Goal: Information Seeking & Learning: Learn about a topic

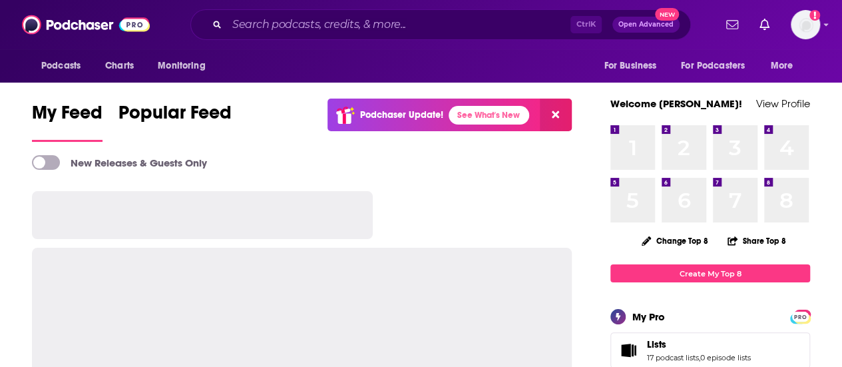
click at [427, 26] on input "Search podcasts, credits, & more..." at bounding box center [398, 24] width 343 height 21
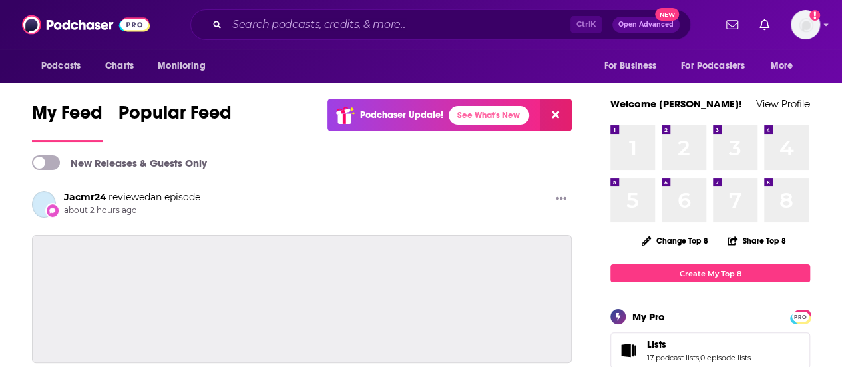
click at [317, 27] on input "Search podcasts, credits, & more..." at bounding box center [398, 24] width 343 height 21
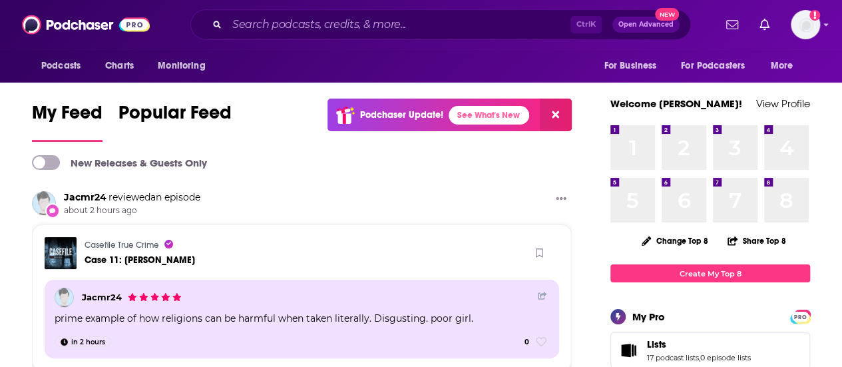
click at [283, 23] on input "Search podcasts, credits, & more..." at bounding box center [398, 24] width 343 height 21
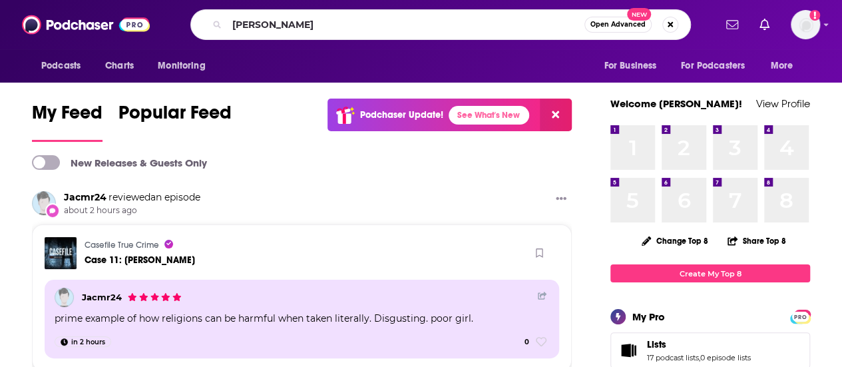
click at [420, 25] on input "[PERSON_NAME]" at bounding box center [405, 24] width 357 height 21
type input "[PERSON_NAME]"
click at [217, 25] on icon "Search podcasts, credits, & more..." at bounding box center [216, 24] width 7 height 7
click at [216, 24] on icon "Search podcasts, credits, & more..." at bounding box center [216, 24] width 7 height 7
click at [422, 22] on input "[PERSON_NAME]" at bounding box center [405, 24] width 357 height 21
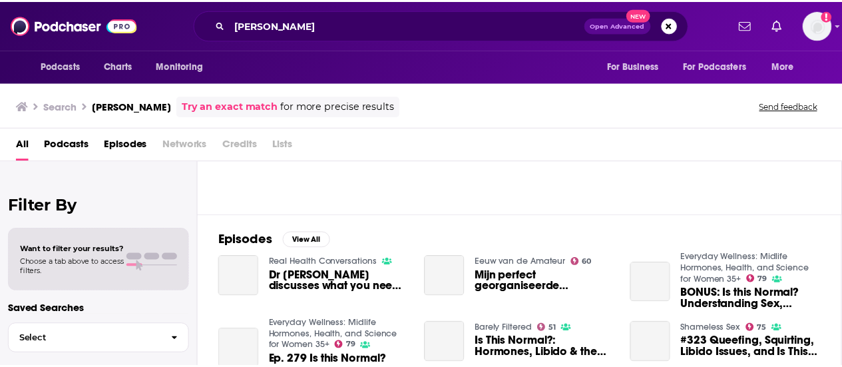
scroll to position [133, 0]
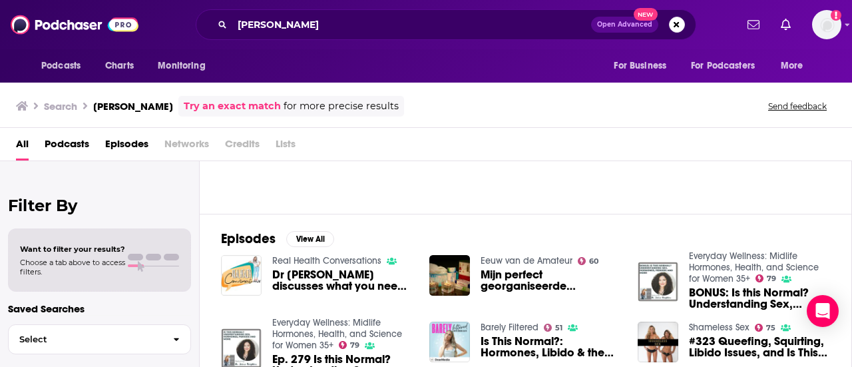
click at [340, 279] on span "Dr [PERSON_NAME] discusses what you need to know about [MEDICAL_DATA] Health" at bounding box center [342, 280] width 141 height 23
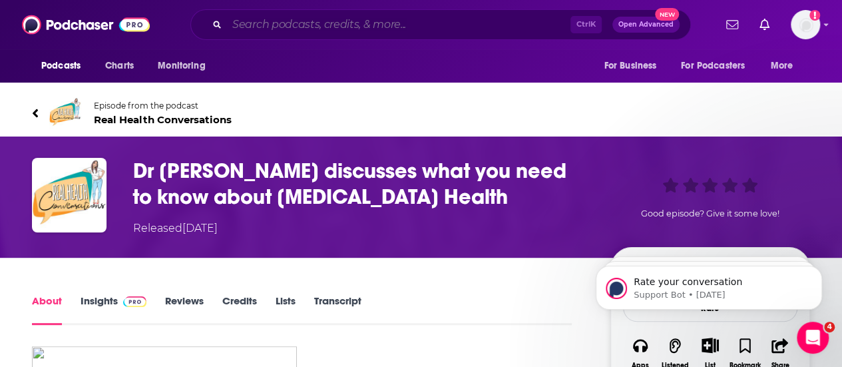
click at [264, 24] on input "Search podcasts, credits, & more..." at bounding box center [398, 24] width 343 height 21
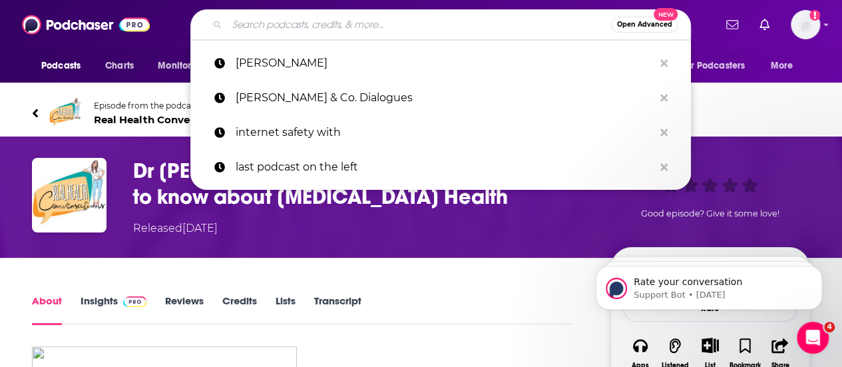
click at [264, 33] on input "Search podcasts, credits, & more..." at bounding box center [419, 24] width 384 height 21
paste input "The Dr. Brighten Show | A Women's Health Podcast by Dr. ..."
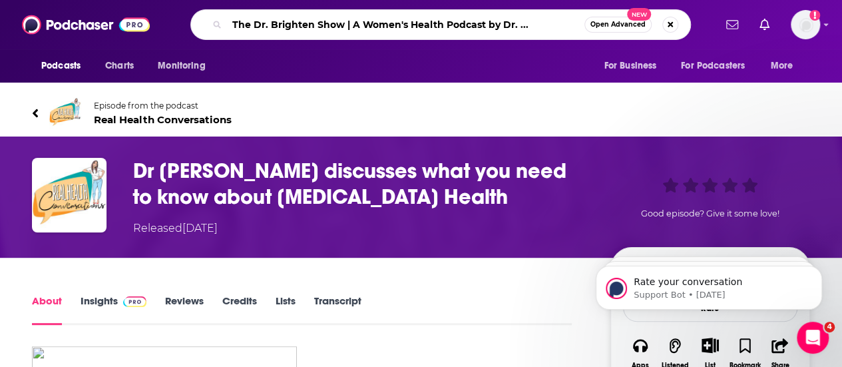
drag, startPoint x: 430, startPoint y: 17, endPoint x: 338, endPoint y: 12, distance: 92.0
click at [338, 12] on div "The Dr. Brighten Show | A Women's Health Podcast by Dr. ... Open Advanced New" at bounding box center [440, 24] width 500 height 31
type input "The Dr. Brighten Show"
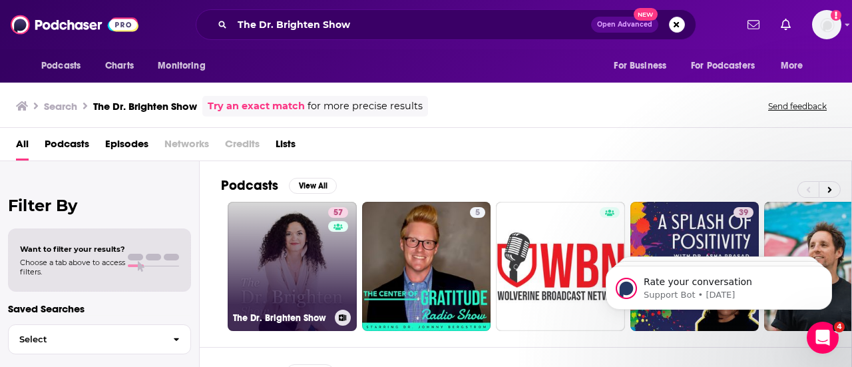
click at [293, 240] on link "57 The Dr. Brighten Show" at bounding box center [292, 266] width 129 height 129
